Goal: Task Accomplishment & Management: Use online tool/utility

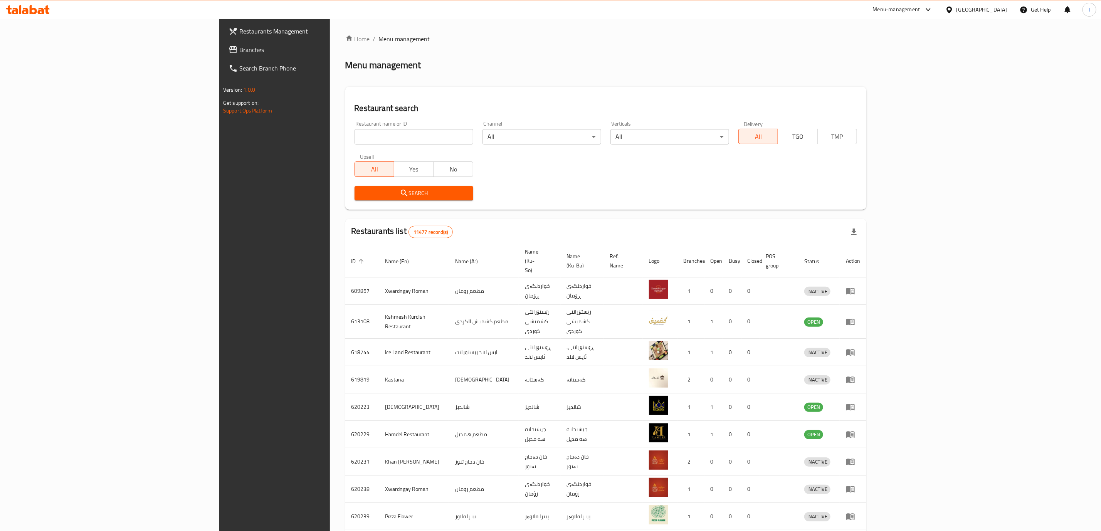
drag, startPoint x: 305, startPoint y: 156, endPoint x: 314, endPoint y: 142, distance: 17.0
click at [355, 156] on div "All Yes No" at bounding box center [414, 165] width 119 height 23
click at [355, 135] on input "search" at bounding box center [414, 136] width 119 height 15
paste input "Bloo"
type input "Bloo"
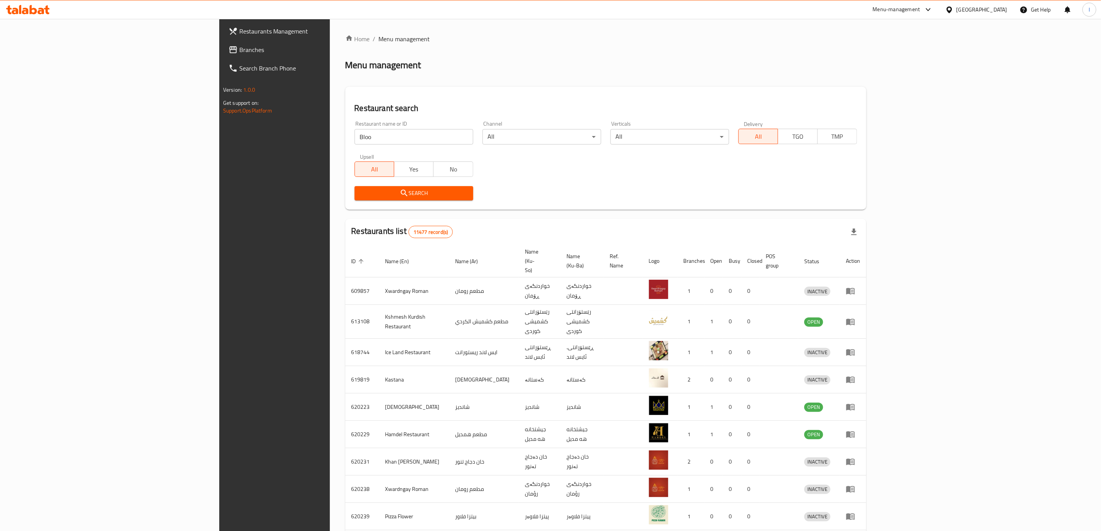
drag, startPoint x: 287, startPoint y: 202, endPoint x: 304, endPoint y: 184, distance: 25.1
click at [350, 183] on div "Search" at bounding box center [414, 194] width 128 height 24
click at [361, 194] on span "Search" at bounding box center [414, 193] width 106 height 10
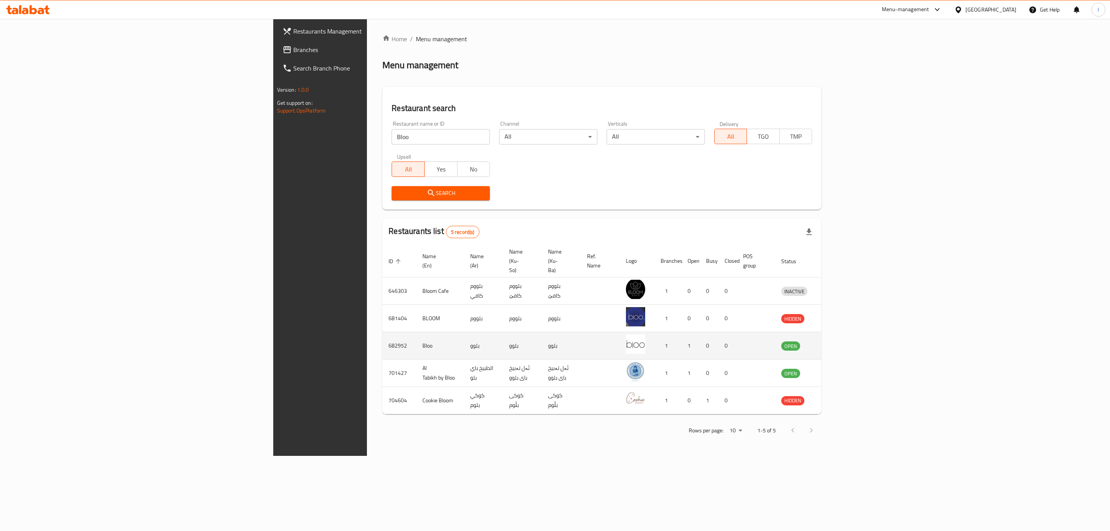
click at [832, 341] on icon "enhanced table" at bounding box center [827, 345] width 9 height 9
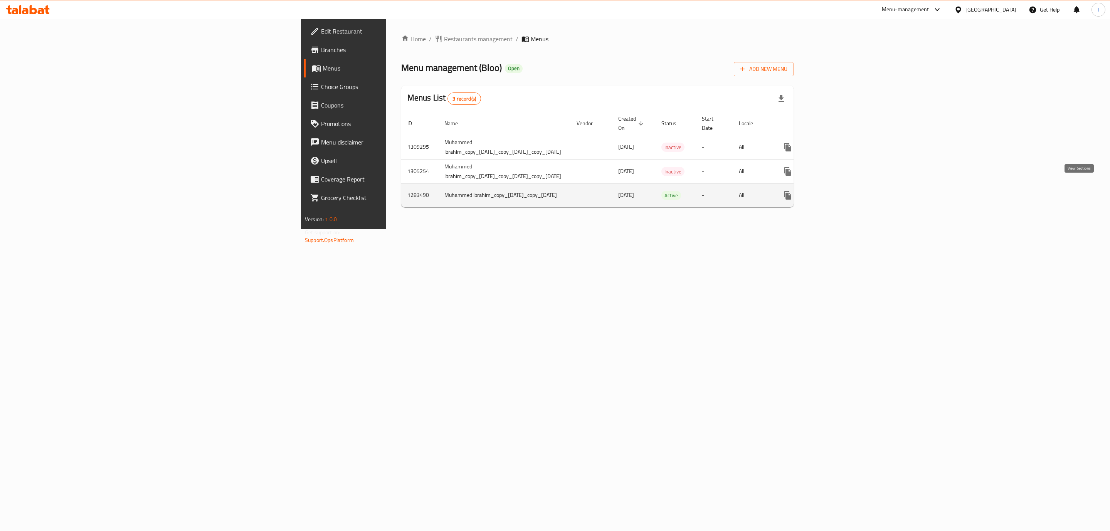
click at [847, 192] on icon "enhanced table" at bounding box center [843, 195] width 7 height 7
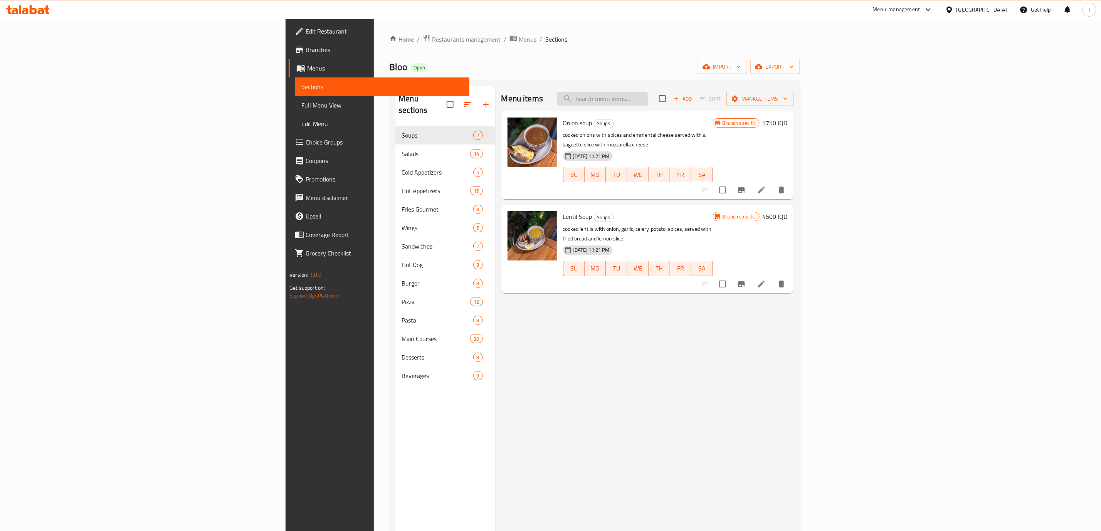
click at [648, 96] on input "search" at bounding box center [602, 98] width 91 height 13
paste input "Shrimp Dumplings"
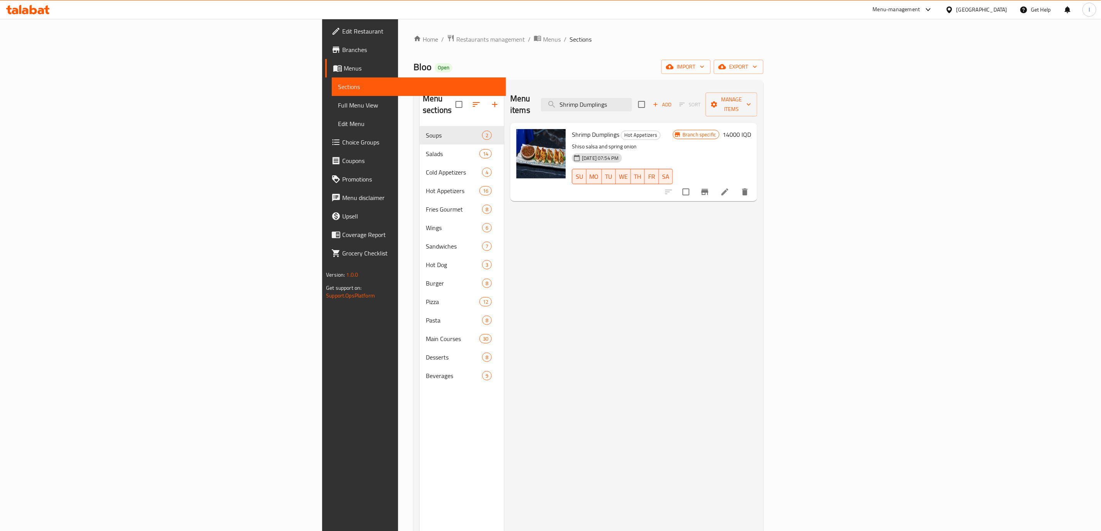
type input "Shrimp Dumplings"
